Goal: Information Seeking & Learning: Learn about a topic

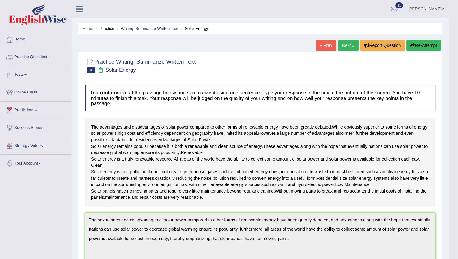
click at [34, 56] on link "Practice Questions" at bounding box center [35, 56] width 71 height 16
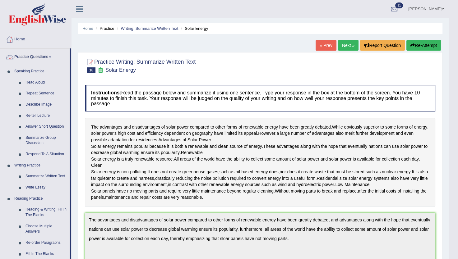
click at [42, 55] on link "Practice Questions" at bounding box center [34, 56] width 69 height 16
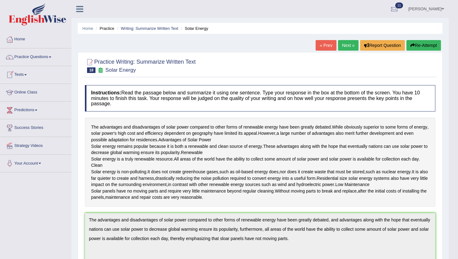
click at [22, 73] on link "Tests" at bounding box center [35, 74] width 71 height 16
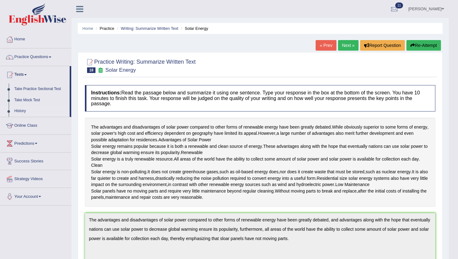
click at [21, 109] on link "History" at bounding box center [40, 111] width 58 height 11
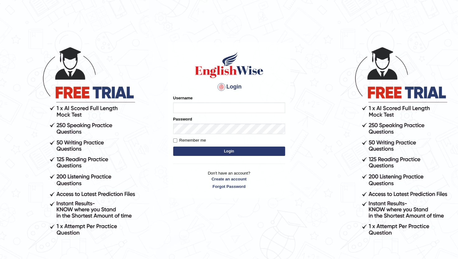
click at [229, 108] on input "Username" at bounding box center [229, 108] width 112 height 11
type input "prathimasingh99"
click at [252, 152] on button "Login" at bounding box center [229, 151] width 112 height 9
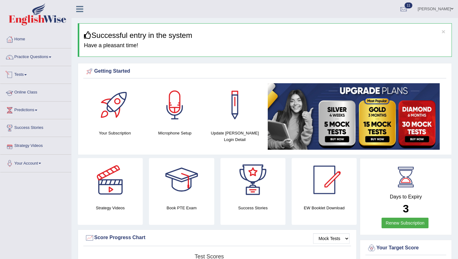
click at [24, 73] on link "Tests" at bounding box center [35, 74] width 71 height 16
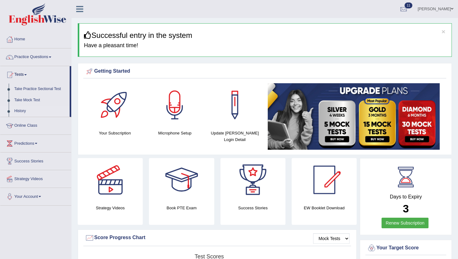
click at [17, 111] on link "History" at bounding box center [40, 111] width 58 height 11
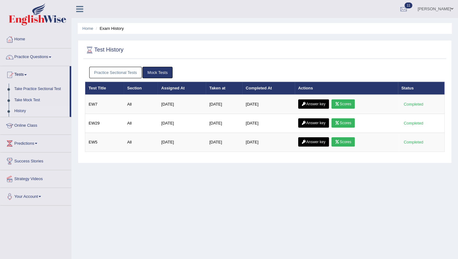
drag, startPoint x: 148, startPoint y: 67, endPoint x: 148, endPoint y: 71, distance: 5.0
click at [148, 71] on link "Mock Tests" at bounding box center [157, 72] width 30 height 11
click at [157, 71] on link "Mock Tests" at bounding box center [157, 72] width 30 height 11
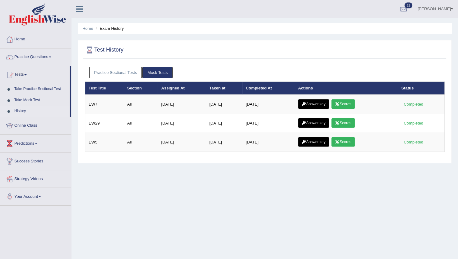
click at [157, 71] on link "Mock Tests" at bounding box center [157, 72] width 30 height 11
click at [152, 73] on link "Mock Tests" at bounding box center [157, 72] width 30 height 11
click at [128, 68] on link "Practice Sectional Tests" at bounding box center [115, 72] width 53 height 11
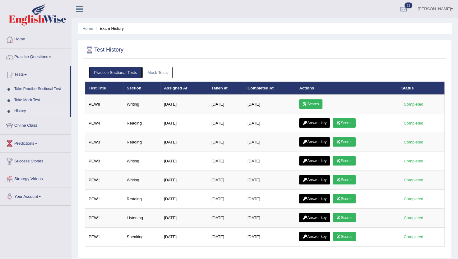
click at [161, 73] on link "Mock Tests" at bounding box center [157, 72] width 30 height 11
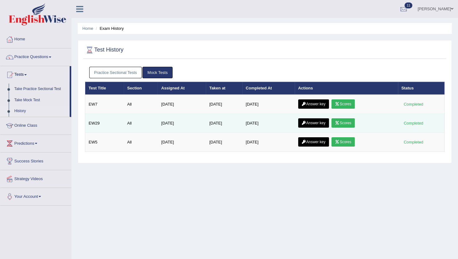
click at [326, 123] on link "Answer key" at bounding box center [313, 122] width 31 height 9
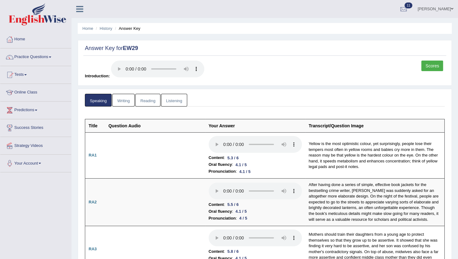
click at [174, 103] on link "Listening" at bounding box center [174, 100] width 26 height 13
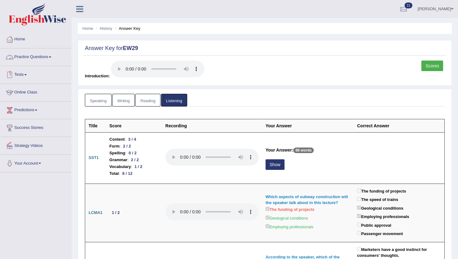
click at [23, 58] on link "Practice Questions" at bounding box center [35, 56] width 71 height 16
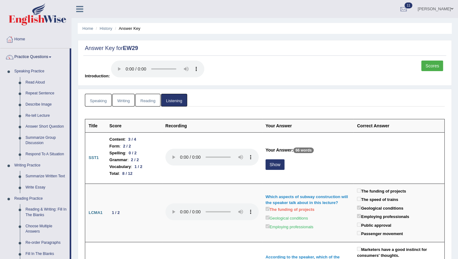
drag, startPoint x: 71, startPoint y: 173, endPoint x: 73, endPoint y: 198, distance: 25.0
drag, startPoint x: 73, startPoint y: 198, endPoint x: 70, endPoint y: 191, distance: 7.9
click at [70, 191] on li "Practice Questions Speaking Practice Read Aloud Repeat Sentence Describe Image …" at bounding box center [35, 223] width 71 height 350
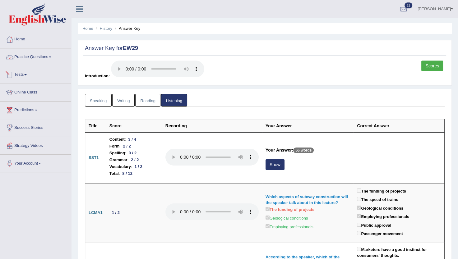
click at [43, 58] on link "Practice Questions" at bounding box center [35, 56] width 71 height 16
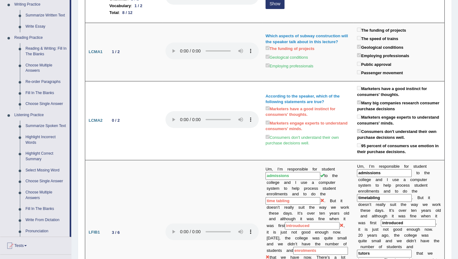
scroll to position [180, 0]
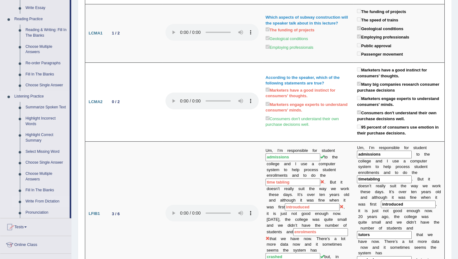
click at [43, 204] on link "Write From Dictation" at bounding box center [46, 201] width 47 height 11
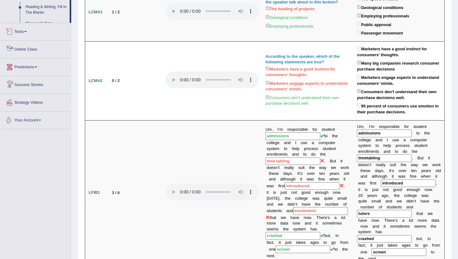
scroll to position [404, 0]
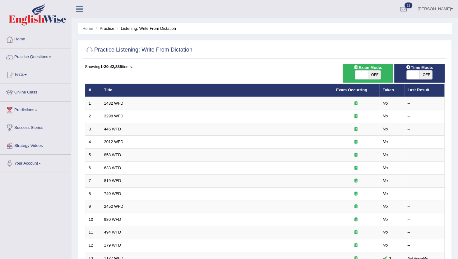
click at [376, 75] on span "OFF" at bounding box center [374, 75] width 13 height 9
checkbox input "true"
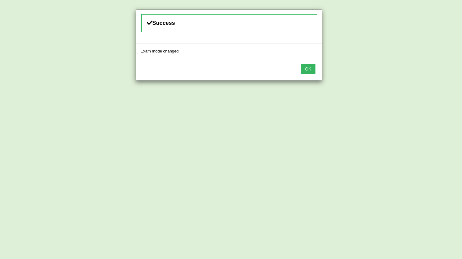
click at [315, 65] on button "OK" at bounding box center [308, 69] width 14 height 11
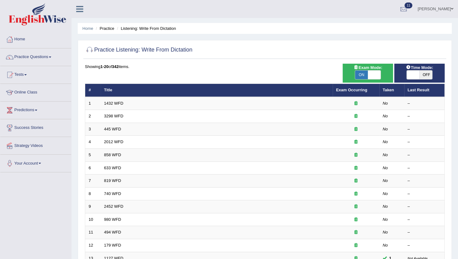
click at [424, 74] on span "OFF" at bounding box center [425, 75] width 13 height 9
checkbox input "true"
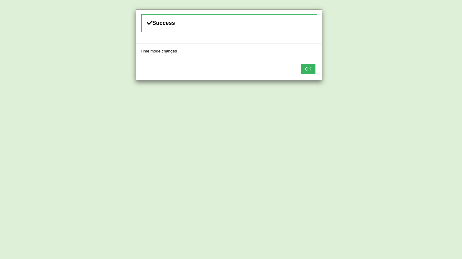
click at [310, 68] on button "OK" at bounding box center [308, 69] width 14 height 11
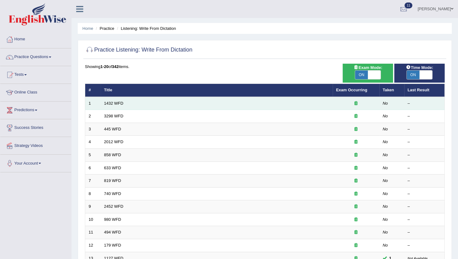
click at [245, 104] on td "1432 WFD" at bounding box center [217, 103] width 232 height 13
click at [113, 101] on link "1432 WFD" at bounding box center [113, 103] width 19 height 5
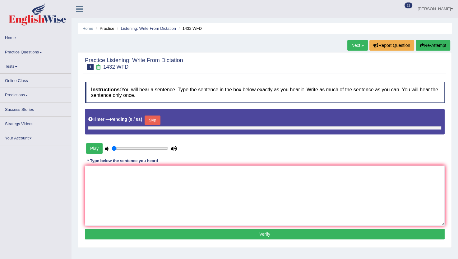
type input "0.55"
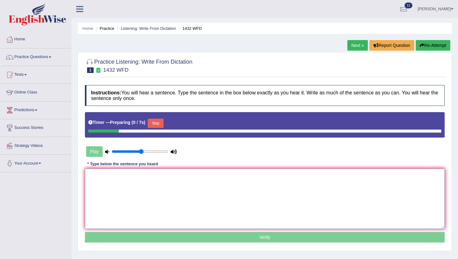
click at [150, 197] on textarea at bounding box center [265, 199] width 360 height 60
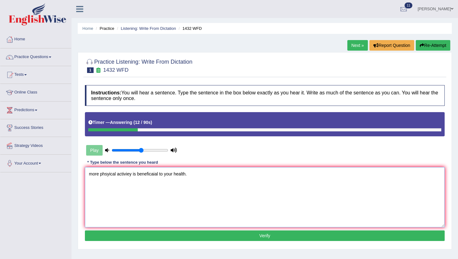
click at [91, 173] on textarea "more phsyical activiey is beneficaial to your health." at bounding box center [265, 197] width 360 height 60
click at [107, 172] on textarea "More phsyical activiey is beneficaial to your health." at bounding box center [265, 197] width 360 height 60
click at [122, 175] on textarea "More physical activiey is beneficaial to your health." at bounding box center [265, 197] width 360 height 60
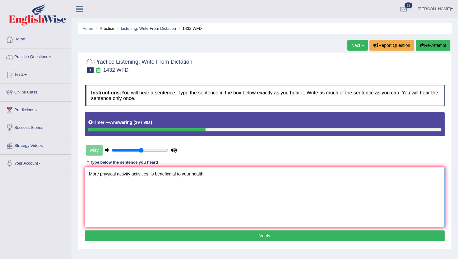
click at [164, 171] on textarea "More physical activity activities is beneficaial to your health." at bounding box center [265, 197] width 360 height 60
click at [195, 172] on textarea "More physical activity activities is beneficial to your health." at bounding box center [265, 197] width 360 height 60
click at [202, 173] on textarea "More physical activity activities is beneficial to your health." at bounding box center [265, 197] width 360 height 60
type textarea "More physical activity activities is beneficial to your health."
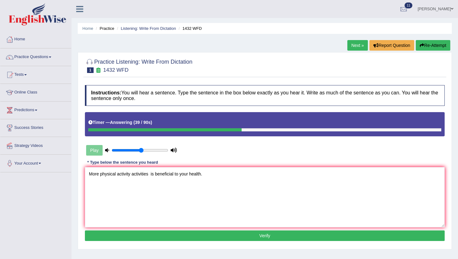
click at [241, 237] on button "Verify" at bounding box center [265, 236] width 360 height 11
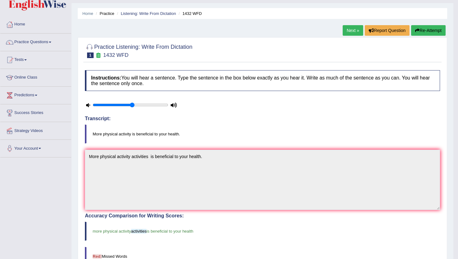
scroll to position [15, 0]
click at [354, 31] on link "Next »" at bounding box center [352, 30] width 21 height 11
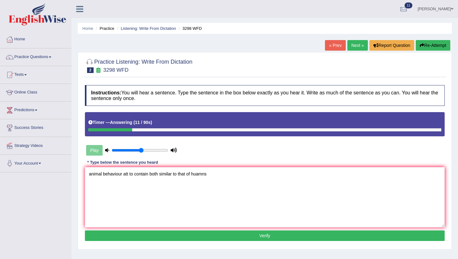
click at [128, 174] on textarea "animal behaviour att to contain both similar to that of huamns" at bounding box center [265, 197] width 360 height 60
click at [183, 174] on textarea "animal behaviour attain obtain to contain both similar to that of huamns" at bounding box center [265, 197] width 360 height 60
click at [190, 175] on textarea "animal behaviour attain obtain to contain both similar to that of huamns" at bounding box center [265, 197] width 360 height 60
click at [87, 172] on textarea "animal behaviour attain obtain to contain both similar behaviour to that of hum…" at bounding box center [265, 197] width 360 height 60
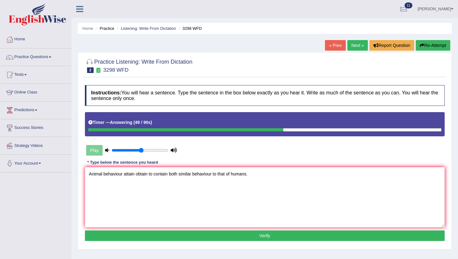
click at [132, 178] on textarea "Animal behaviour attain obtain to contain both similar behaviour to that of hum…" at bounding box center [265, 197] width 360 height 60
click at [122, 174] on textarea "Animal behaviour attain obtain to contain both similar behaviour to that of hum…" at bounding box center [265, 197] width 360 height 60
click at [150, 172] on textarea "Animal behaviour behaviours attain obtain to contain both similar behaviour to …" at bounding box center [265, 197] width 360 height 60
click at [147, 174] on textarea "Animal behaviour behaviours attain obtain to contain both similar behaviour to …" at bounding box center [265, 197] width 360 height 60
click at [145, 174] on textarea "Animal behaviour behaviours attain obtain to contain both similar behaviour to …" at bounding box center [265, 197] width 360 height 60
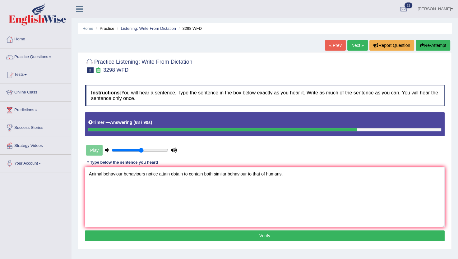
click at [247, 174] on textarea "Animal behaviour behaviours notice attain obtain to contain both similar behavi…" at bounding box center [265, 197] width 360 height 60
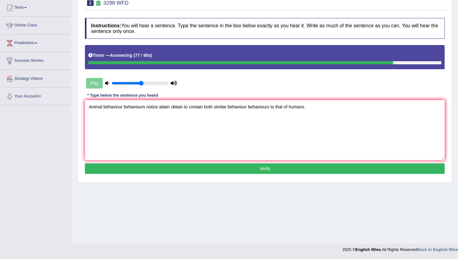
type textarea "Animal behaviour behaviours notice attain obtain to contain both similar behavi…"
click at [305, 169] on button "Verify" at bounding box center [265, 168] width 360 height 11
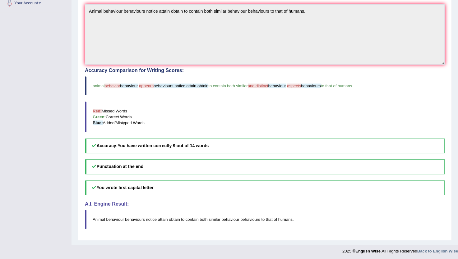
scroll to position [0, 0]
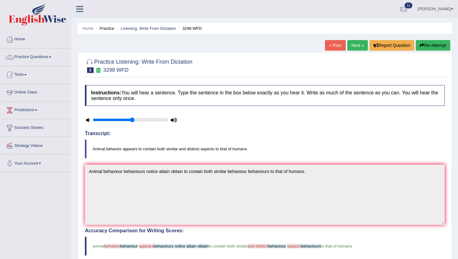
click at [354, 44] on link "Next »" at bounding box center [357, 45] width 21 height 11
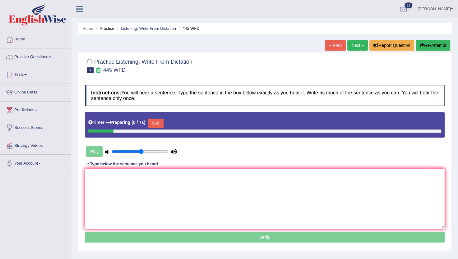
click at [246, 175] on textarea at bounding box center [265, 199] width 360 height 60
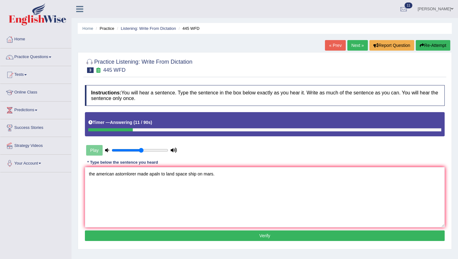
click at [93, 172] on textarea "the american astornlorer made apaln to land space ship on mars." at bounding box center [265, 197] width 360 height 60
click at [103, 175] on textarea "The american astornlorer made apaln to land space ship on mars." at bounding box center [265, 197] width 360 height 60
click at [157, 174] on textarea "The [DEMOGRAPHIC_DATA] astronomers made apaln to land space ship on mars." at bounding box center [265, 197] width 360 height 60
click at [214, 173] on textarea "The [DEMOGRAPHIC_DATA] astronomers made a plan to land space ship on mars." at bounding box center [265, 197] width 360 height 60
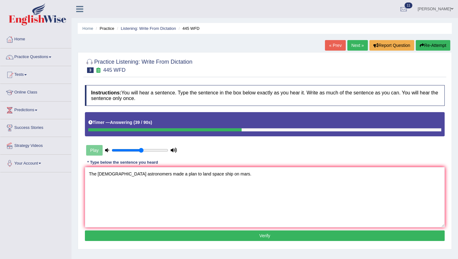
click at [214, 173] on textarea "The [DEMOGRAPHIC_DATA] astronomers made a plan to land space ship on mars." at bounding box center [265, 197] width 360 height 60
click at [230, 175] on textarea "The [DEMOGRAPHIC_DATA] astronomers made a plan to land space ship on [GEOGRAPHI…" at bounding box center [265, 197] width 360 height 60
type textarea "The [DEMOGRAPHIC_DATA] astronomers made a plan to land space ship on [GEOGRAPHI…"
click at [218, 235] on button "Verify" at bounding box center [265, 236] width 360 height 11
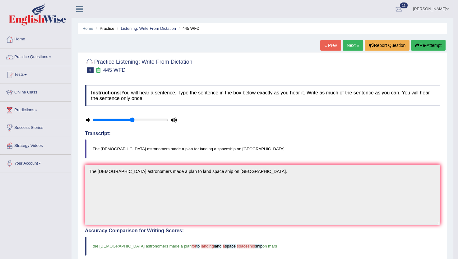
click at [351, 47] on link "Next »" at bounding box center [352, 45] width 21 height 11
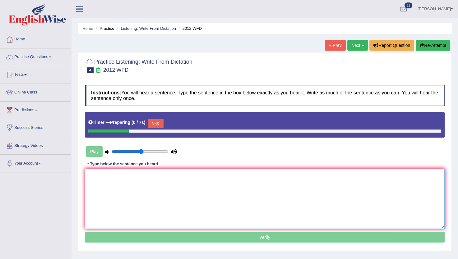
click at [203, 183] on textarea at bounding box center [265, 199] width 360 height 60
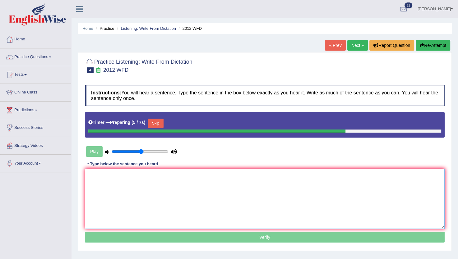
click at [91, 183] on textarea at bounding box center [265, 199] width 360 height 60
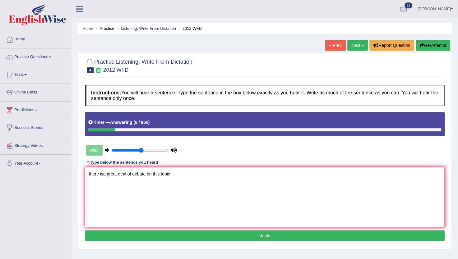
click at [92, 175] on textarea "there isa great deal of debate on this topic" at bounding box center [265, 197] width 360 height 60
click at [104, 174] on textarea "There isa great deal of debate on this topic" at bounding box center [265, 197] width 360 height 60
click at [141, 175] on textarea "There is a great deal of debate on this topic" at bounding box center [265, 197] width 360 height 60
click at [174, 175] on textarea "There is a great deal of debate on this topic" at bounding box center [265, 197] width 360 height 60
type textarea "There is a great deal of debate on this topic."
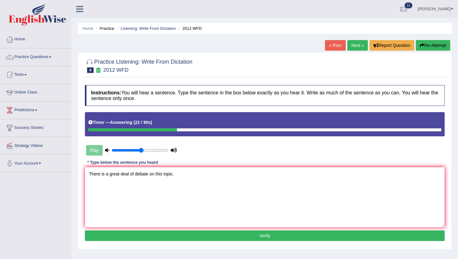
click at [174, 234] on button "Verify" at bounding box center [265, 236] width 360 height 11
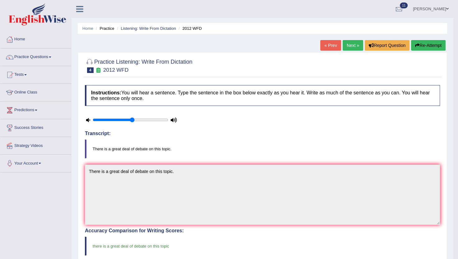
click at [346, 47] on link "Next »" at bounding box center [352, 45] width 21 height 11
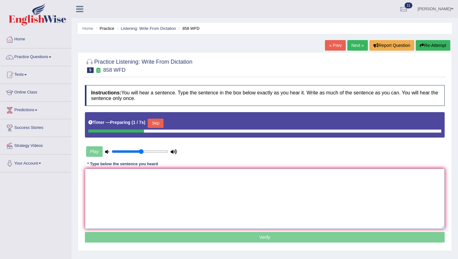
click at [201, 196] on textarea at bounding box center [265, 199] width 360 height 60
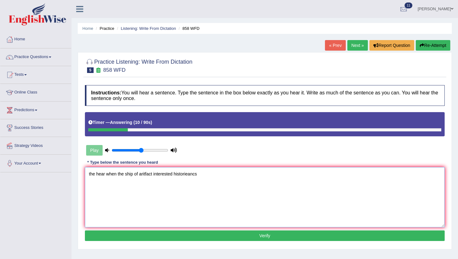
click at [95, 175] on textarea "the hear when the ship of aritfact interested historieancs" at bounding box center [265, 197] width 360 height 60
click at [119, 172] on textarea "The They hear when the ship of aritfact interested historieancs" at bounding box center [265, 197] width 360 height 60
click at [107, 172] on textarea "The They hear when the ship of aritfact interested historieancs" at bounding box center [265, 197] width 360 height 60
click at [135, 175] on textarea "The They here hear when the ship of aritfact interested historieancs" at bounding box center [265, 197] width 360 height 60
click at [153, 172] on textarea "The They here hear when the ship of aritfact interested historieancs" at bounding box center [265, 197] width 360 height 60
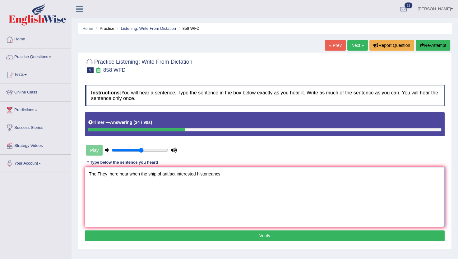
click at [169, 171] on textarea "The They here hear when the ship of aritfact interested historieancs" at bounding box center [265, 197] width 360 height 60
click at [220, 173] on textarea "The They here hear when the ship of artifacts artifact interested historieancs" at bounding box center [265, 197] width 360 height 60
click at [213, 173] on textarea "The They here hear when the ship of artifacts artifact interested historians" at bounding box center [265, 197] width 360 height 60
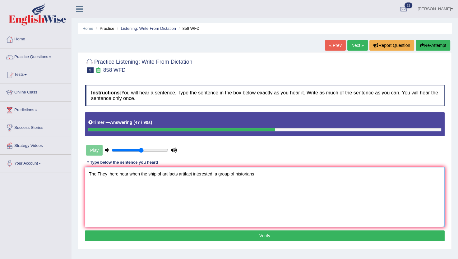
click at [253, 174] on textarea "The They here hear when the ship of artifacts artifact interested a group of hi…" at bounding box center [265, 197] width 360 height 60
type textarea "The They here hear when the ship of artifacts artifact interested a group of hi…"
click at [247, 236] on button "Verify" at bounding box center [265, 236] width 360 height 11
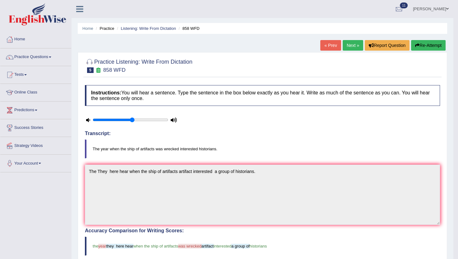
click at [357, 45] on link "Next »" at bounding box center [352, 45] width 21 height 11
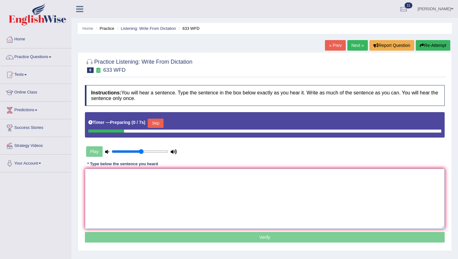
click at [203, 184] on textarea at bounding box center [265, 199] width 360 height 60
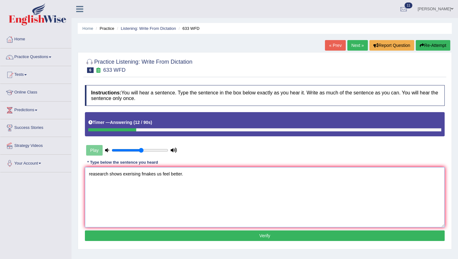
click at [131, 175] on textarea "reasearch shows exerising fmakes us feel better." at bounding box center [265, 197] width 360 height 60
click at [89, 174] on textarea "reasearch shows exercising makes us feel better." at bounding box center [265, 197] width 360 height 60
click at [96, 173] on textarea "Reasearch shows exercising makes us feel better." at bounding box center [265, 197] width 360 height 60
click at [127, 174] on textarea "Research shows exercising makes us feel better." at bounding box center [265, 197] width 360 height 60
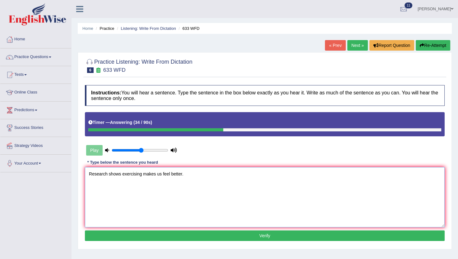
type textarea "Research shows exercising makes us feel better."
click at [157, 235] on button "Verify" at bounding box center [265, 236] width 360 height 11
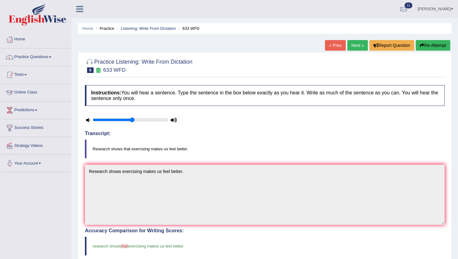
click at [352, 48] on link "Next »" at bounding box center [357, 45] width 21 height 11
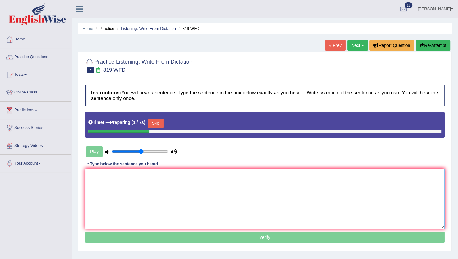
click at [104, 191] on textarea at bounding box center [265, 199] width 360 height 60
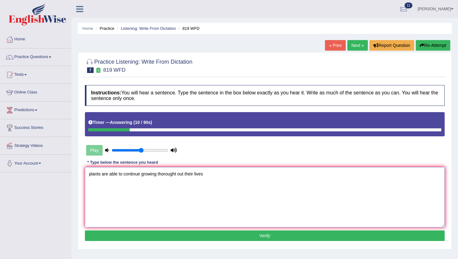
click at [105, 173] on textarea "plants are able to continue growing thorought out their lives" at bounding box center [265, 197] width 360 height 60
click at [169, 172] on textarea "plants are able to continue growing thorought out their lives" at bounding box center [265, 197] width 360 height 60
click at [185, 175] on textarea "plants are able to continue growing throughout out their lives" at bounding box center [265, 197] width 360 height 60
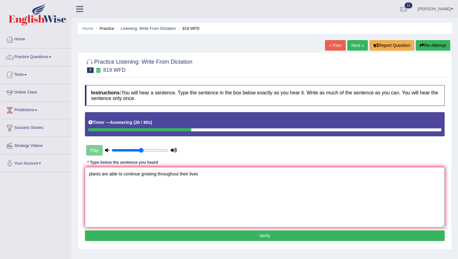
click at [199, 174] on textarea "plants are able to continue growing throughout their lives" at bounding box center [265, 197] width 360 height 60
click at [90, 175] on textarea "plants are able to continue growing throughout their lives." at bounding box center [265, 197] width 360 height 60
type textarea "Plants are able to continue growing throughout their lives."
click at [171, 233] on button "Verify" at bounding box center [265, 236] width 360 height 11
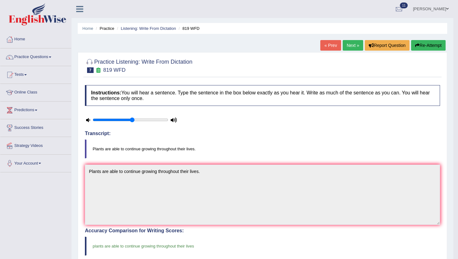
click at [353, 44] on link "Next »" at bounding box center [352, 45] width 21 height 11
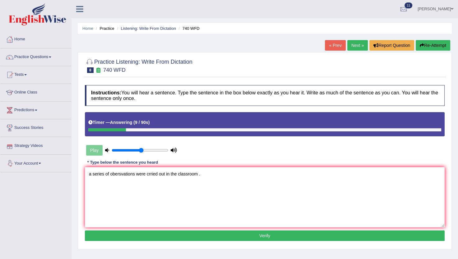
click at [94, 172] on textarea "a series of obersvations were crried out in the classroom ." at bounding box center [265, 197] width 360 height 60
click at [122, 177] on textarea "A series of obersvations were crried out in the classroom ." at bounding box center [265, 197] width 360 height 60
click at [151, 173] on textarea "A series of observations were crried out in the classroom ." at bounding box center [265, 197] width 360 height 60
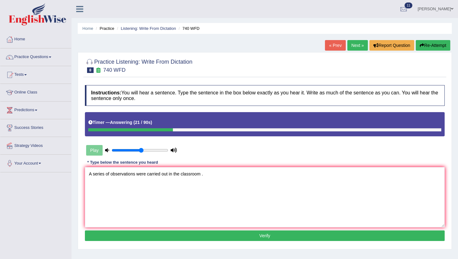
click at [202, 176] on textarea "A series of observations were carried out in the classroom ." at bounding box center [265, 197] width 360 height 60
type textarea "A series of observations were carried out in the classroom."
click at [135, 232] on button "Verify" at bounding box center [265, 236] width 360 height 11
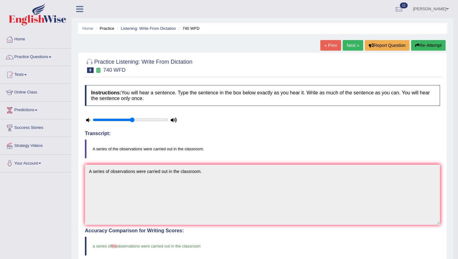
click at [348, 42] on link "Next »" at bounding box center [352, 45] width 21 height 11
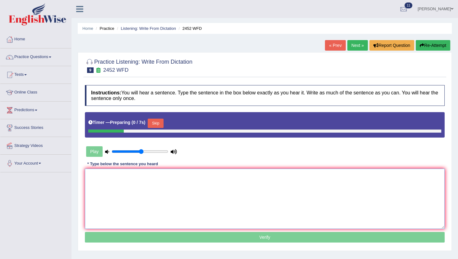
click at [267, 173] on textarea at bounding box center [265, 199] width 360 height 60
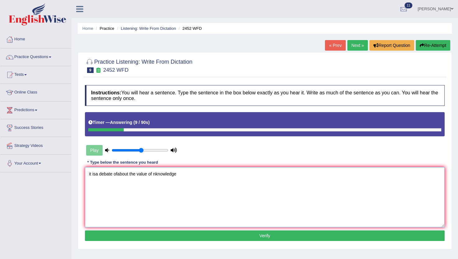
click at [94, 172] on textarea "it isa debate ofabout the value of nknowledge" at bounding box center [265, 197] width 360 height 60
click at [122, 173] on textarea "it is a debate ofabout the value of nknowledge" at bounding box center [265, 197] width 360 height 60
click at [150, 173] on textarea "it is a debate about the value of nknowledge" at bounding box center [265, 197] width 360 height 60
click at [172, 173] on textarea "it is a debate about the value of knowledge" at bounding box center [265, 197] width 360 height 60
click at [91, 173] on textarea "it is a debate about the value of knowledge." at bounding box center [265, 197] width 360 height 60
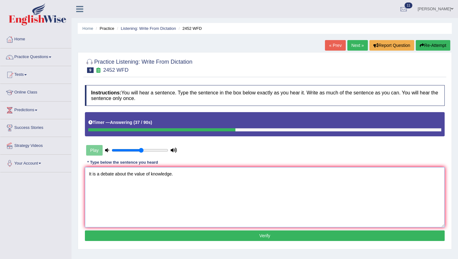
click at [126, 174] on textarea "It is a debate about the value of knowledge." at bounding box center [265, 197] width 360 height 60
type textarea "It is a debate about the value of knowledge."
click at [133, 233] on button "Verify" at bounding box center [265, 236] width 360 height 11
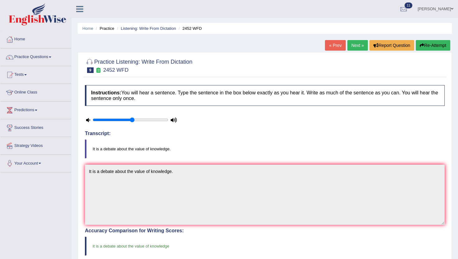
click at [355, 43] on link "Next »" at bounding box center [357, 45] width 21 height 11
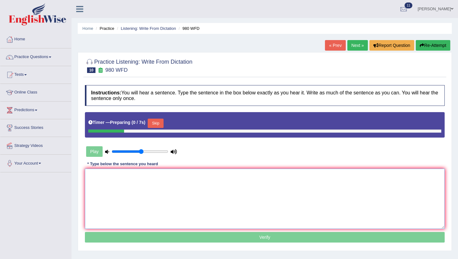
click at [241, 173] on textarea at bounding box center [265, 199] width 360 height 60
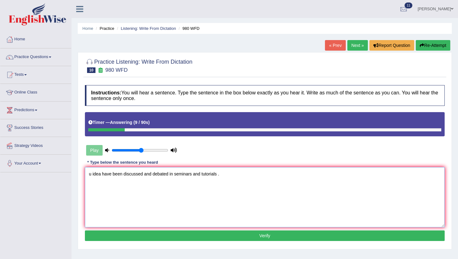
click at [91, 175] on textarea "u idea have been discussed and debated in seminars and tutorials ." at bounding box center [265, 197] width 360 height 60
type textarea "Your ideas have been discussed and debated in the seminars and tutorials ."
click at [175, 236] on button "Verify" at bounding box center [265, 236] width 360 height 11
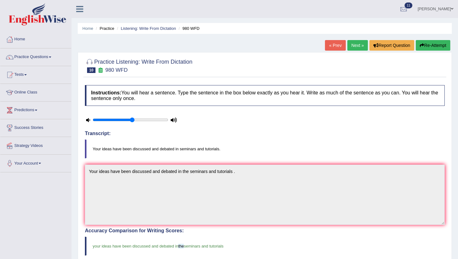
click at [355, 42] on link "Next »" at bounding box center [357, 45] width 21 height 11
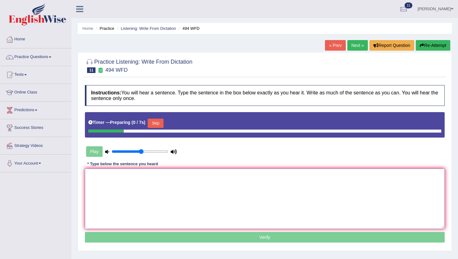
click at [120, 181] on textarea at bounding box center [265, 199] width 360 height 60
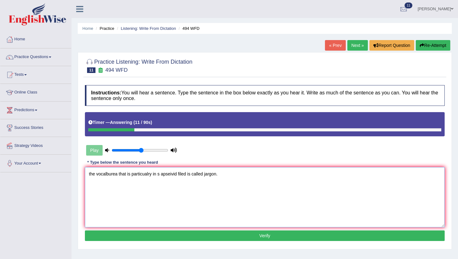
click at [103, 172] on textarea "the vocalburea that is particualry in s apseivid filed is called jargon." at bounding box center [265, 197] width 360 height 60
click at [142, 174] on textarea "the vocabulary that is particualry in s apseivid filed is called jargon." at bounding box center [265, 197] width 360 height 60
click at [151, 173] on textarea "the vocabulary that is peculiar in s apseivid filed is called jargon." at bounding box center [265, 197] width 360 height 60
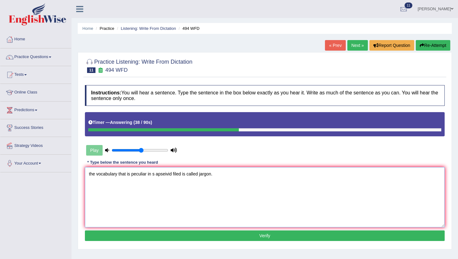
click at [156, 174] on textarea "the vocabulary that is peculiar in s apseivid filed is called jargon." at bounding box center [265, 197] width 360 height 60
click at [142, 170] on textarea "the vocabulary that is peculiar in a specific filed is called jargon." at bounding box center [265, 197] width 360 height 60
click at [142, 174] on textarea "the vocabulary that is peculiar in a specific filed is called jargon." at bounding box center [265, 197] width 360 height 60
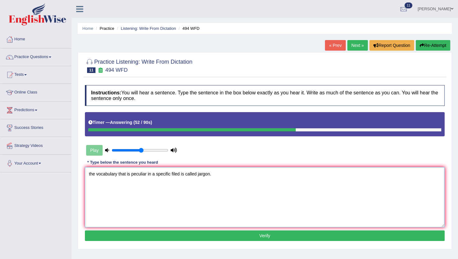
click at [142, 174] on textarea "the vocabulary that is peculiar in a specific filed is called jargon." at bounding box center [265, 197] width 360 height 60
click at [146, 173] on textarea "the vocabulary that is peculiar in a specific filed is called jargon." at bounding box center [265, 197] width 360 height 60
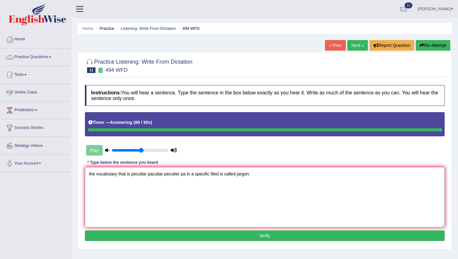
type textarea "the vocabulary that is peculiar paculiar peculier pa in a specific filed is cal…"
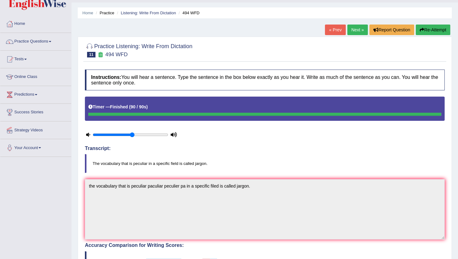
scroll to position [16, 0]
click at [356, 33] on link "Next »" at bounding box center [357, 30] width 21 height 11
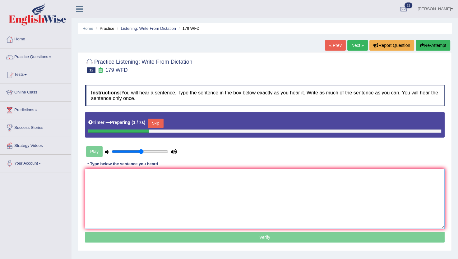
click at [130, 175] on textarea at bounding box center [265, 199] width 360 height 60
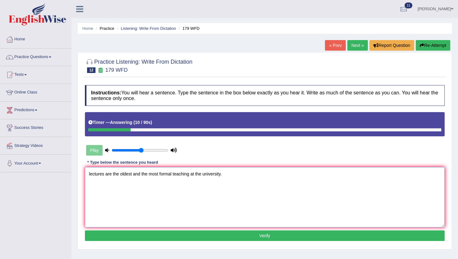
click at [90, 173] on textarea "lectures are the oldest and the most formal teaching at the university." at bounding box center [265, 197] width 360 height 60
click at [192, 172] on textarea "Lectures are the oldest and the most formal teaching at the university." at bounding box center [265, 197] width 360 height 60
click at [106, 173] on textarea "Lectures are the oldest and the most formal teaching methods method at the univ…" at bounding box center [265, 197] width 360 height 60
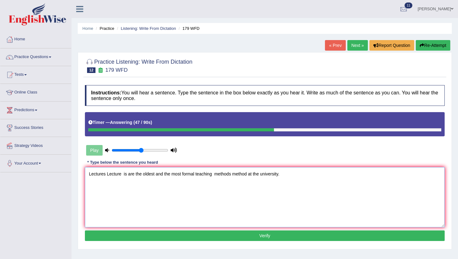
type textarea "Lectures Lecture is are the oldest and the most formal teaching methods method …"
click at [213, 232] on button "Verify" at bounding box center [265, 236] width 360 height 11
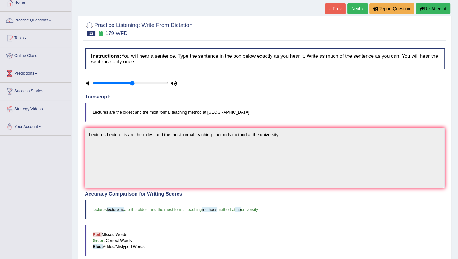
scroll to position [32, 0]
